Goal: Check status: Check status

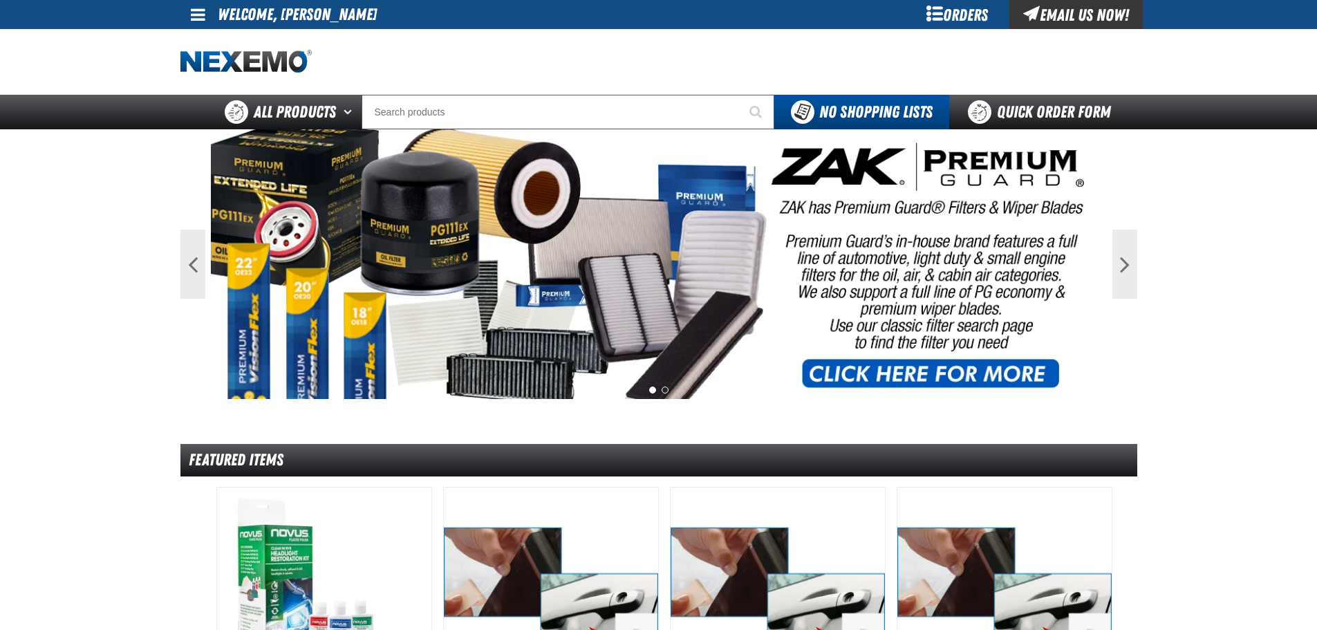
click at [684, 71] on div at bounding box center [658, 62] width 957 height 66
click at [941, 17] on div "Orders" at bounding box center [957, 14] width 104 height 29
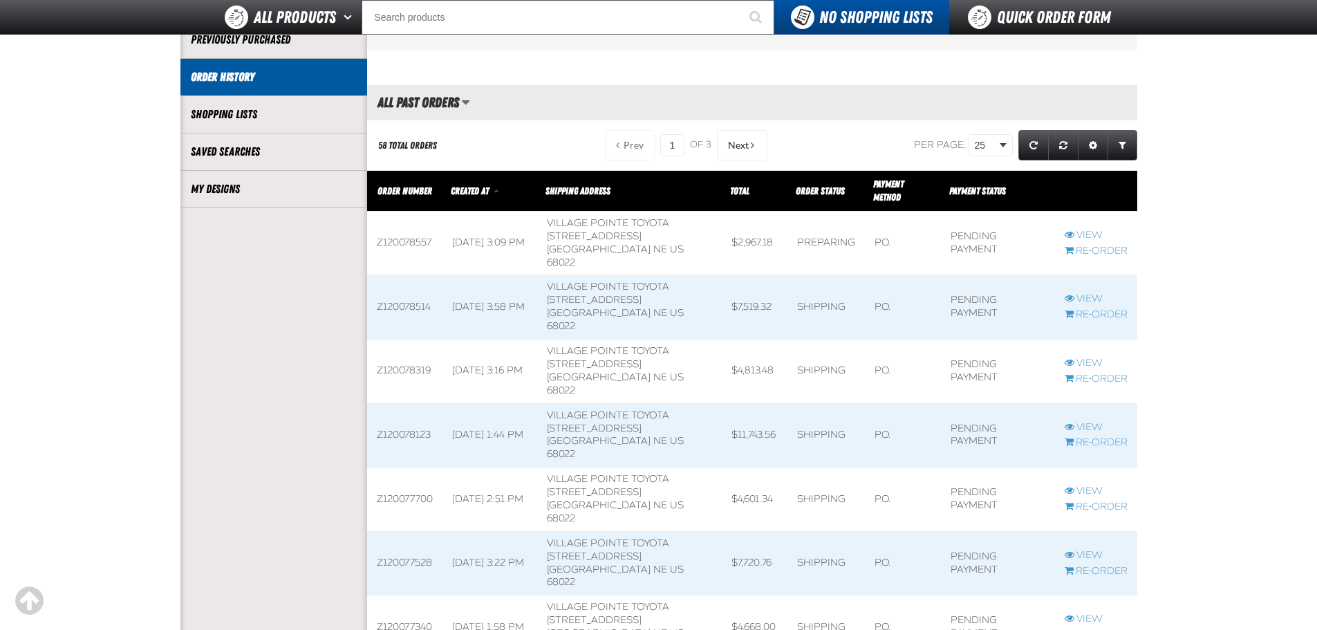
scroll to position [276, 0]
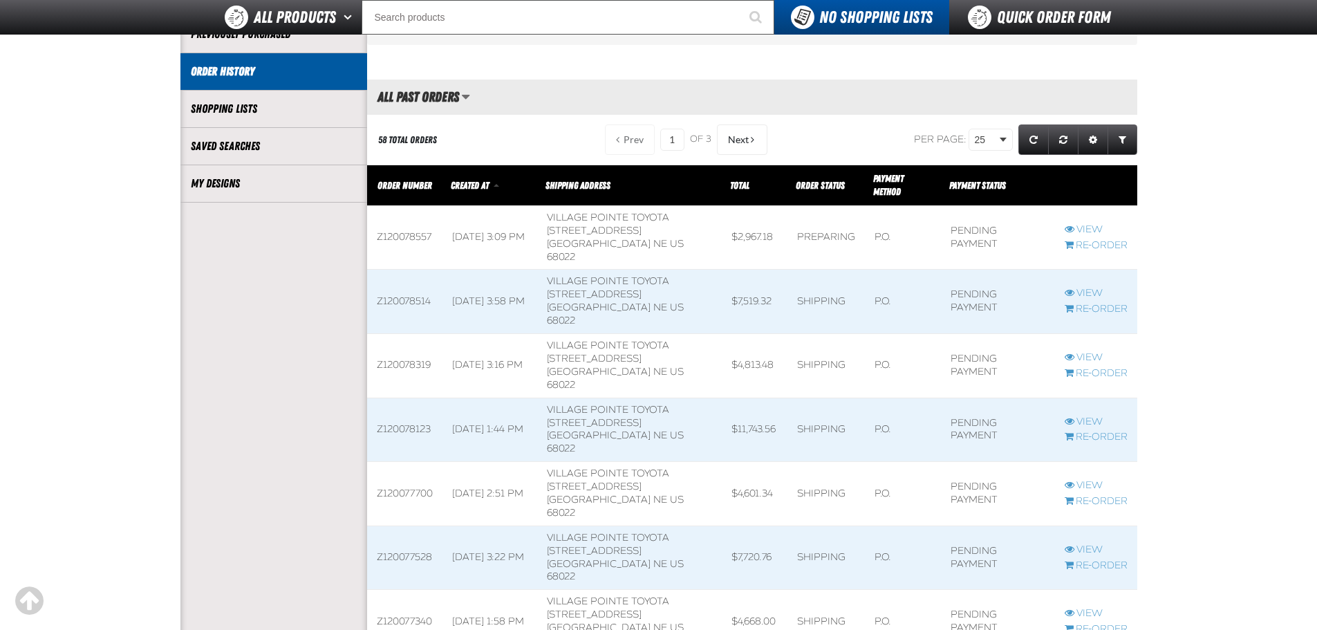
click at [537, 334] on span at bounding box center [489, 366] width 95 height 64
